Goal: Task Accomplishment & Management: Use online tool/utility

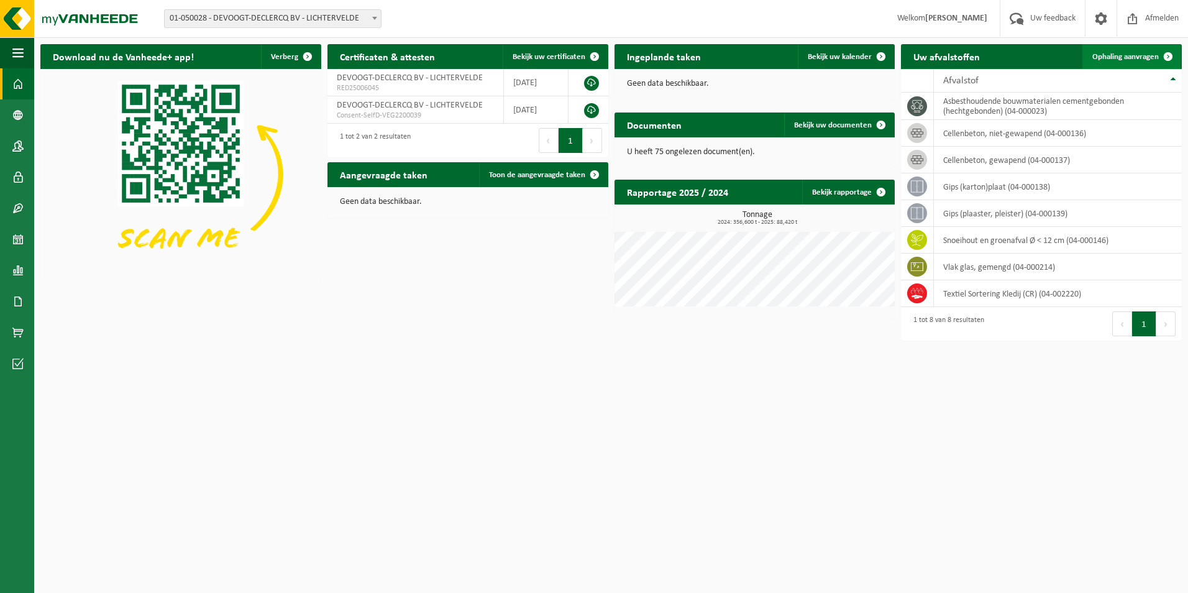
click at [1121, 62] on link "Ophaling aanvragen" at bounding box center [1132, 56] width 98 height 25
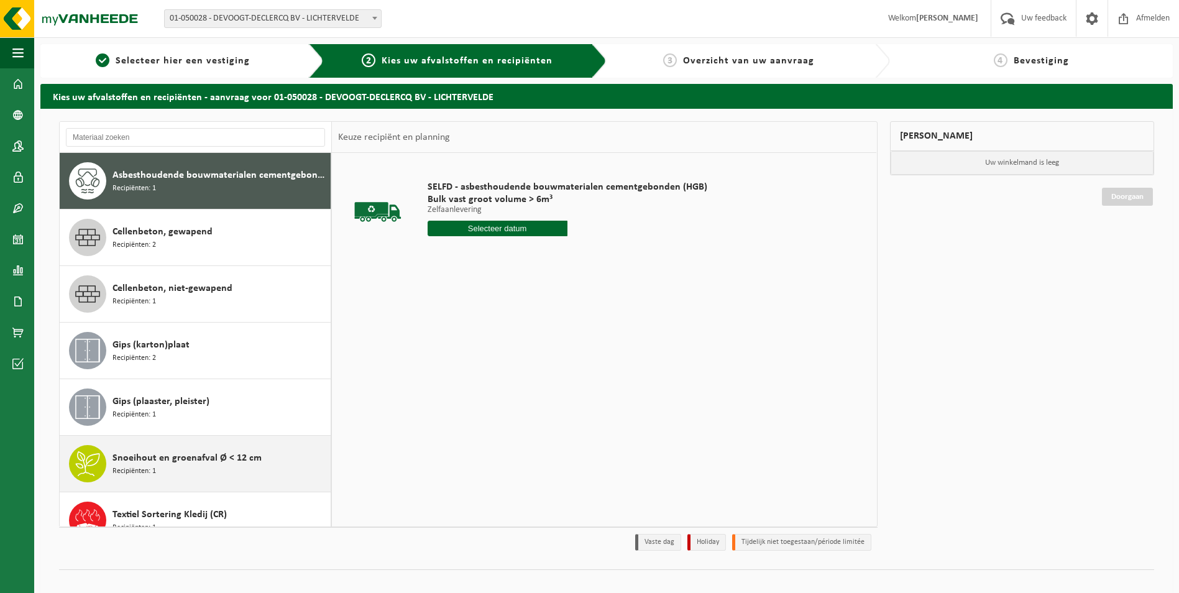
click at [161, 466] on div "Snoeihout en groenafval Ø < 12 cm Recipiënten: 1" at bounding box center [220, 463] width 215 height 37
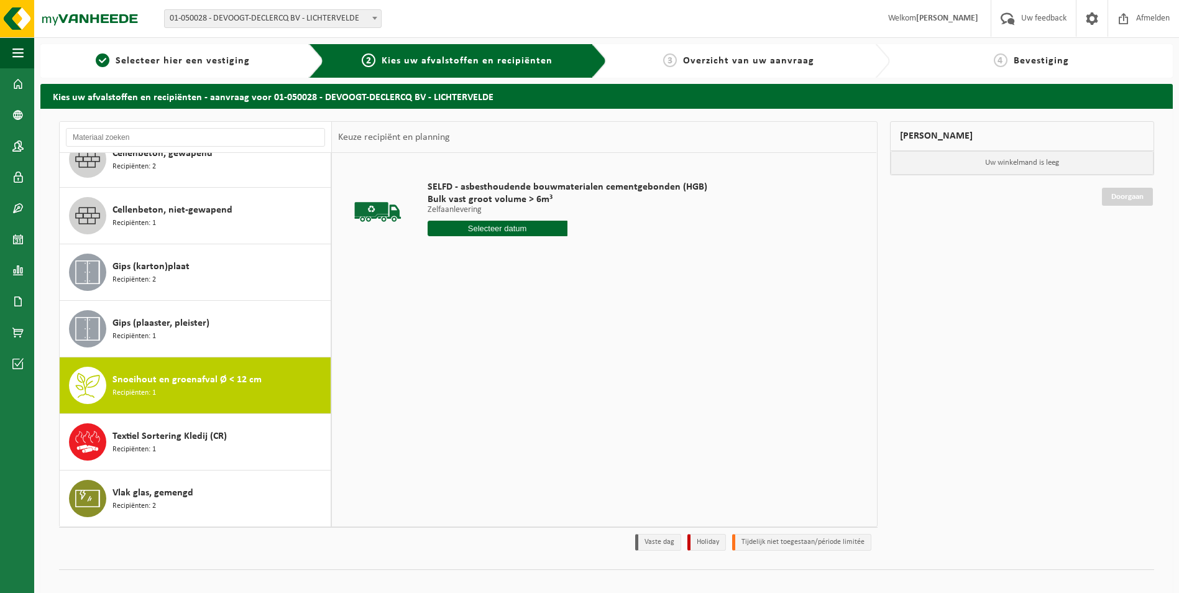
scroll to position [78, 0]
click at [450, 226] on input "text" at bounding box center [459, 229] width 63 height 16
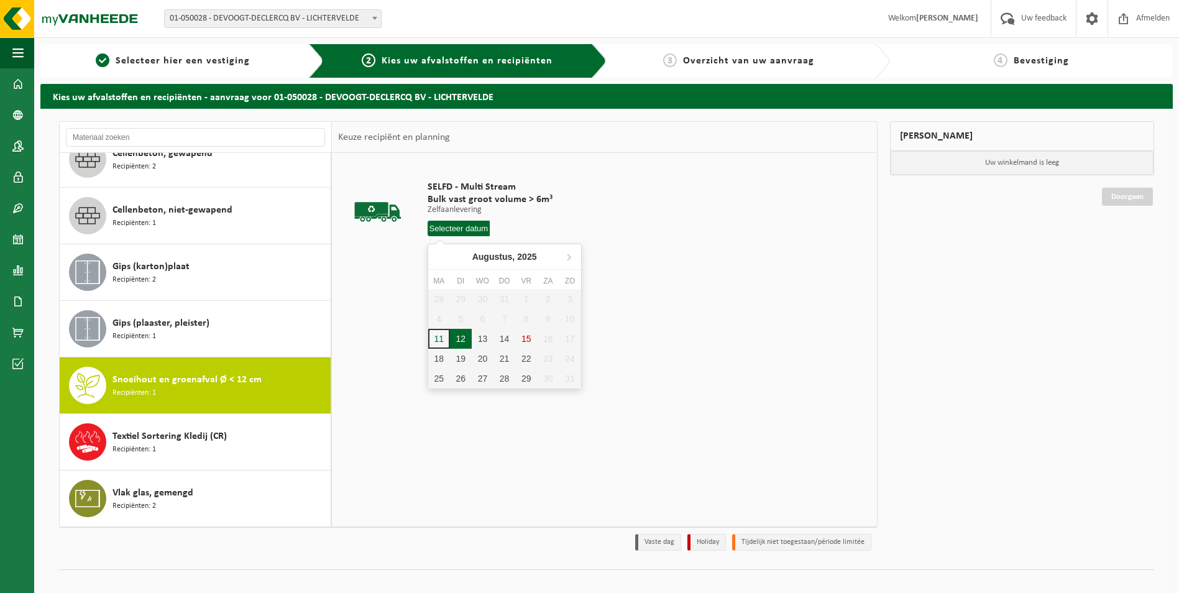
click at [459, 334] on div "12" at bounding box center [461, 339] width 22 height 20
type input "Van 2025-08-12"
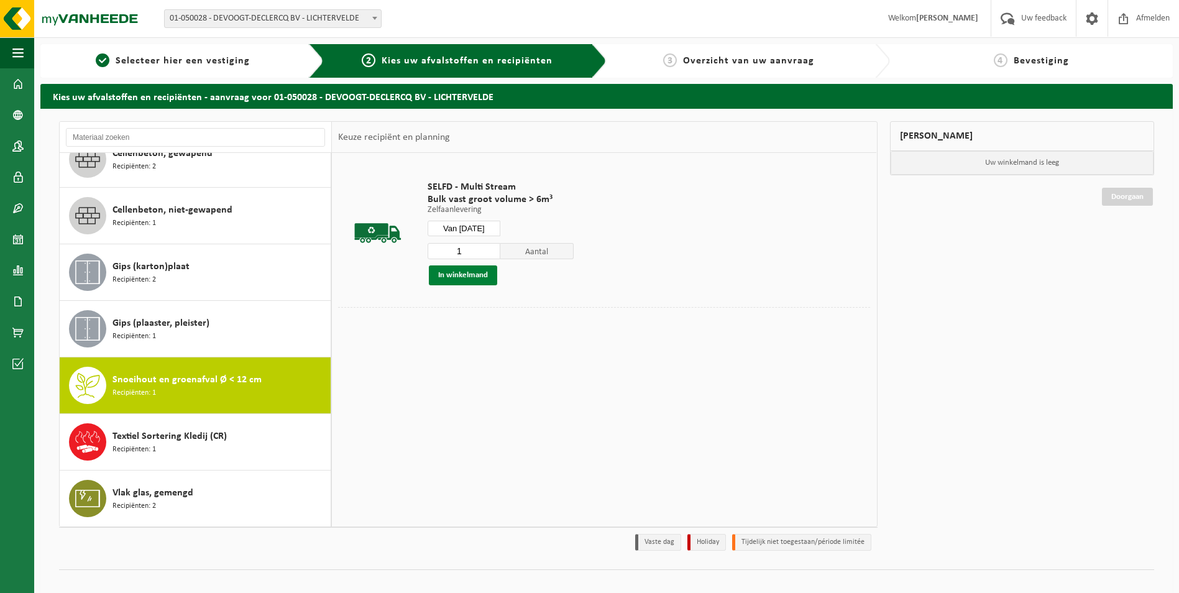
click at [474, 275] on button "In winkelmand" at bounding box center [463, 275] width 68 height 20
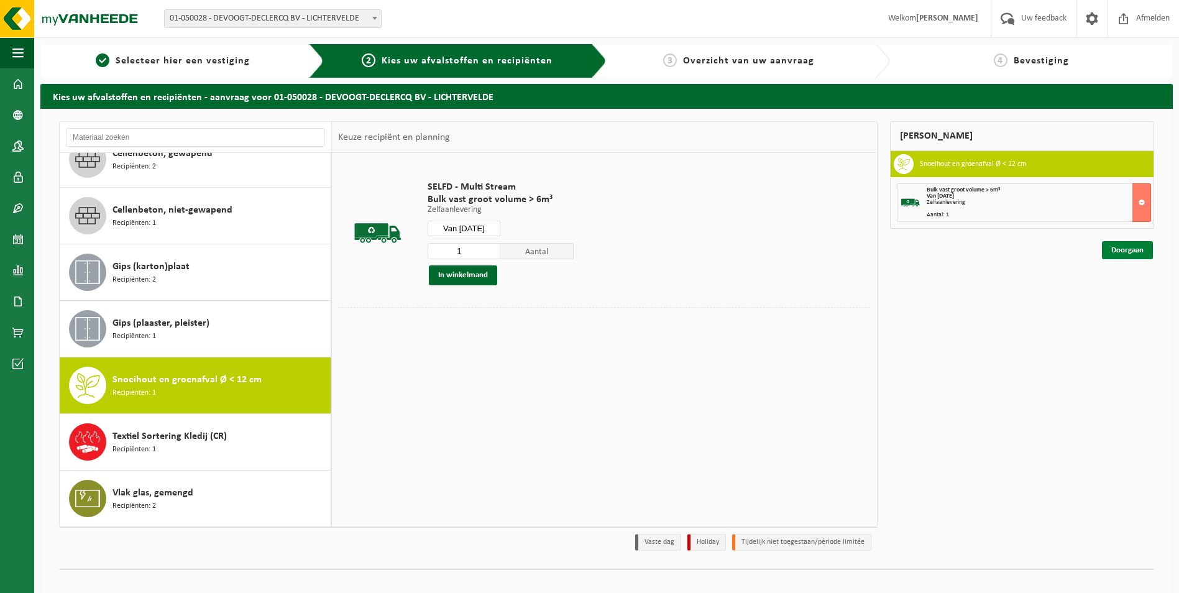
click at [1137, 253] on link "Doorgaan" at bounding box center [1127, 250] width 51 height 18
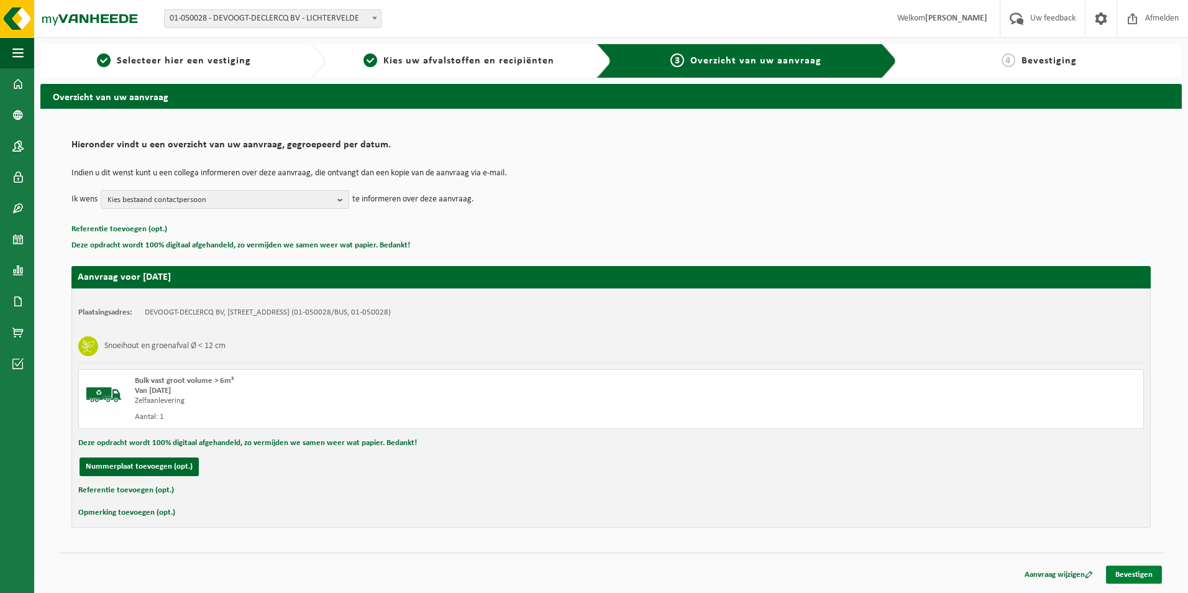
click at [1126, 574] on link "Bevestigen" at bounding box center [1134, 575] width 56 height 18
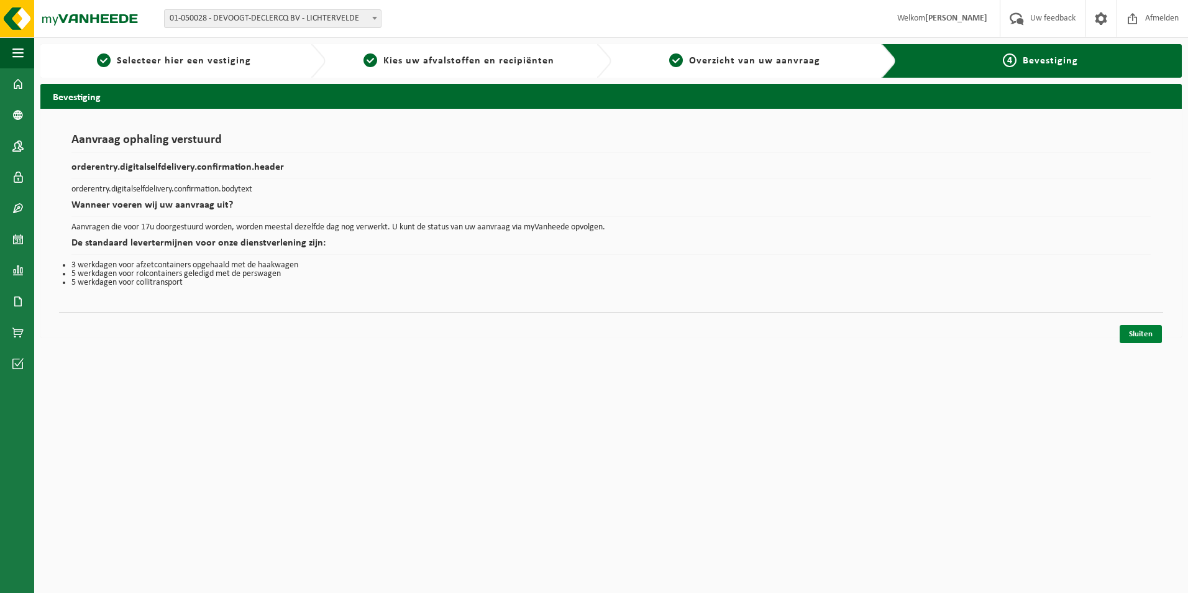
click at [1144, 333] on link "Sluiten" at bounding box center [1141, 334] width 42 height 18
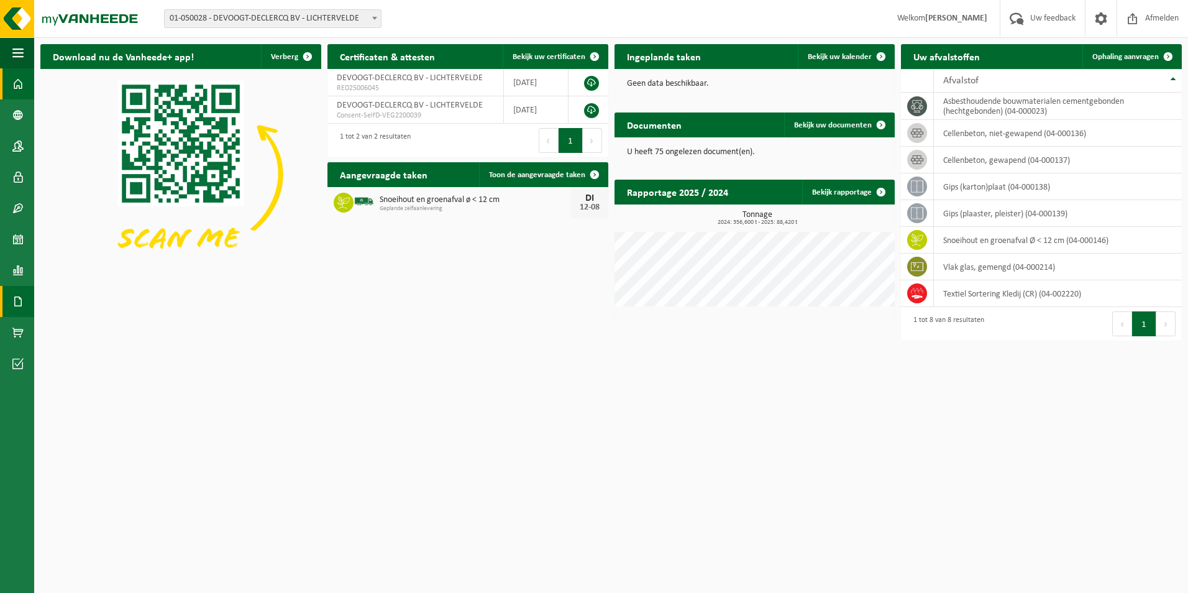
click at [17, 300] on span at bounding box center [17, 301] width 11 height 31
click at [76, 327] on span "Documenten" at bounding box center [95, 328] width 46 height 24
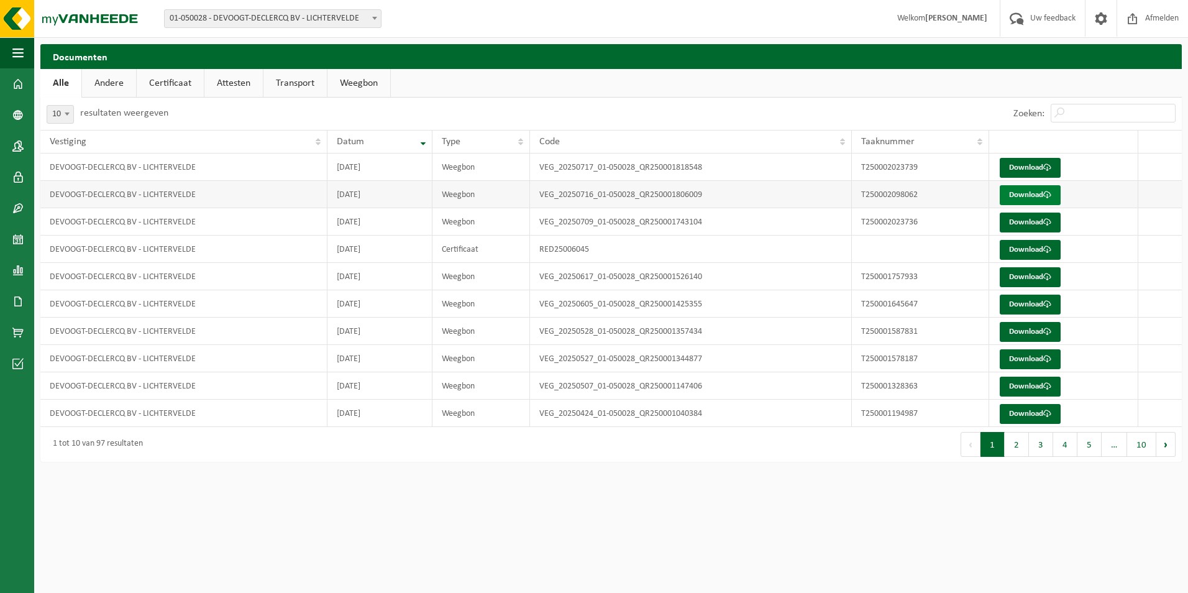
click at [1020, 198] on link "Download" at bounding box center [1030, 195] width 61 height 20
click at [1027, 169] on link "Download" at bounding box center [1030, 168] width 61 height 20
click at [1036, 228] on link "Download" at bounding box center [1030, 223] width 61 height 20
click at [1020, 252] on link "Download" at bounding box center [1030, 250] width 61 height 20
